Goal: Use online tool/utility: Use online tool/utility

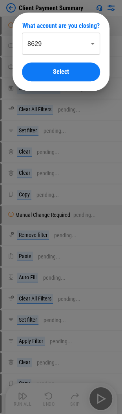
click at [53, 44] on body "Client Payment Summary Manual Change Required pending... Rename Sheet pending..…" at bounding box center [61, 207] width 122 height 414
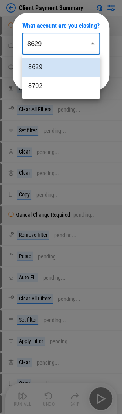
click at [57, 85] on li "8702" at bounding box center [61, 86] width 78 height 19
type input "****"
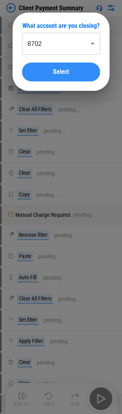
click at [51, 75] on div "Select" at bounding box center [60, 72] width 59 height 6
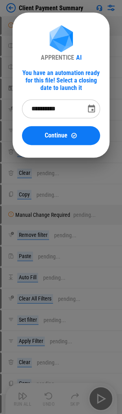
click at [92, 109] on icon "Choose date, selected date is Oct 7, 2025" at bounding box center [91, 108] width 7 height 8
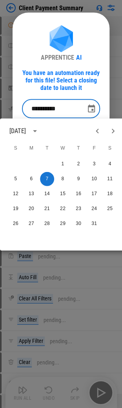
click at [95, 133] on icon "Previous month" at bounding box center [97, 130] width 9 height 9
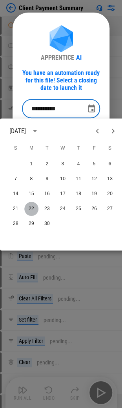
click at [31, 207] on button "22" at bounding box center [31, 208] width 14 height 14
type input "**********"
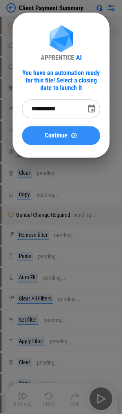
click at [59, 134] on span "Continue" at bounding box center [56, 135] width 23 height 6
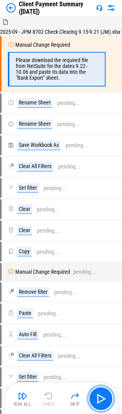
click at [99, 283] on img "button" at bounding box center [101, 398] width 13 height 13
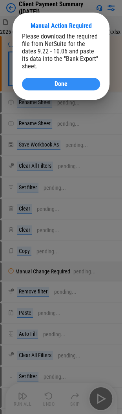
click at [82, 82] on button "Done" at bounding box center [61, 84] width 78 height 13
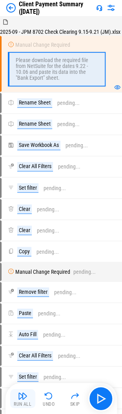
click at [19, 283] on img "button" at bounding box center [22, 395] width 9 height 9
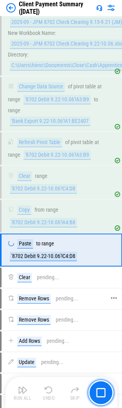
scroll to position [1219, 0]
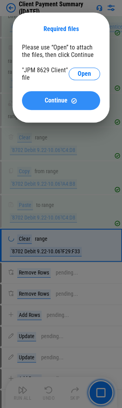
click at [65, 104] on span "Continue" at bounding box center [56, 100] width 23 height 6
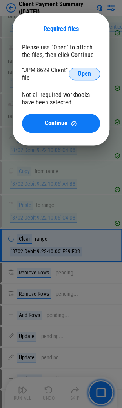
click at [83, 79] on button "Open" at bounding box center [84, 74] width 31 height 13
click at [82, 75] on span "Open" at bounding box center [84, 74] width 13 height 6
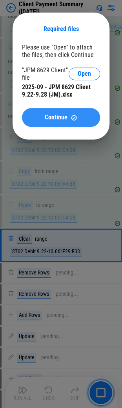
click at [83, 119] on div "Continue" at bounding box center [60, 117] width 59 height 7
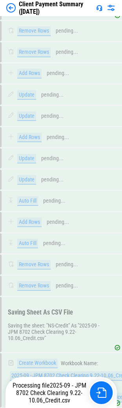
scroll to position [2752, 0]
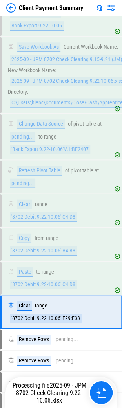
scroll to position [1232, 0]
